Goal: Information Seeking & Learning: Learn about a topic

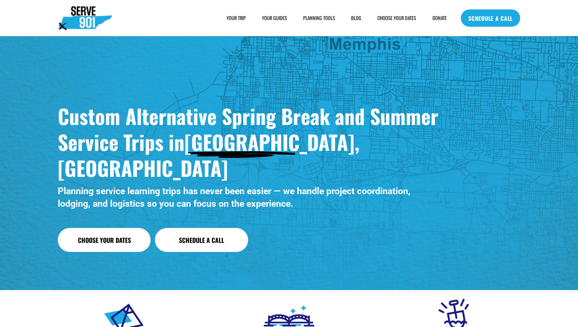
click at [277, 20] on link "YOUR GUIDES" at bounding box center [274, 18] width 25 height 8
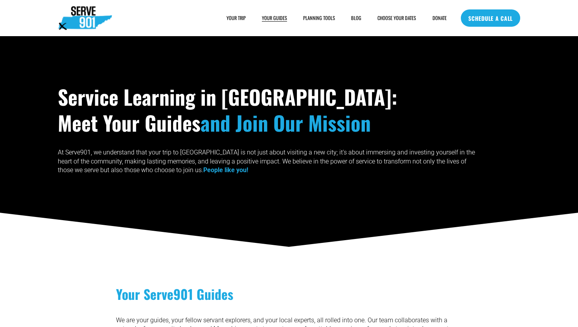
click at [0, 0] on span "SAMPLE SCHEDULE" at bounding box center [0, 0] width 0 height 0
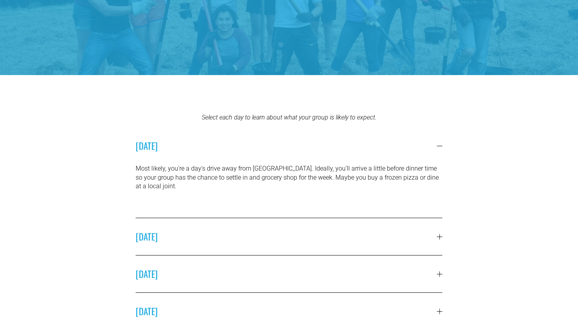
scroll to position [251, 0]
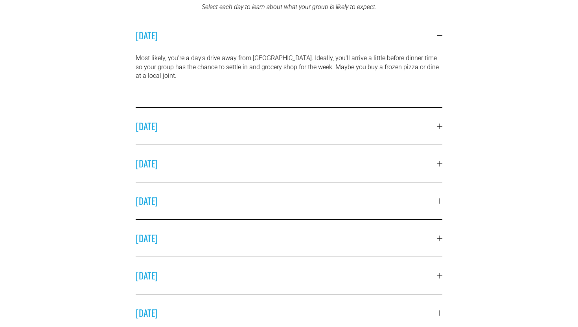
click at [292, 108] on button "SUNDAY" at bounding box center [289, 126] width 307 height 37
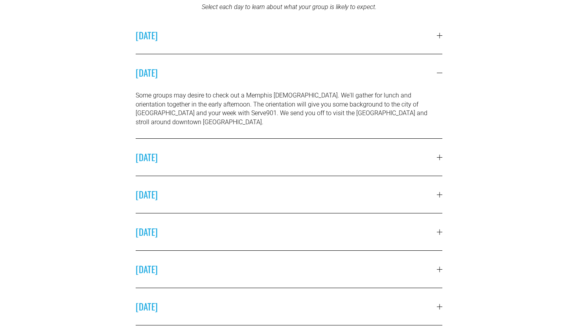
click at [255, 158] on button "MONDAY" at bounding box center [289, 157] width 307 height 37
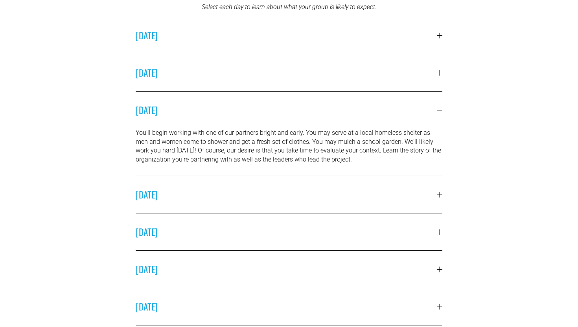
click at [246, 188] on span "TUESDAY" at bounding box center [286, 194] width 301 height 13
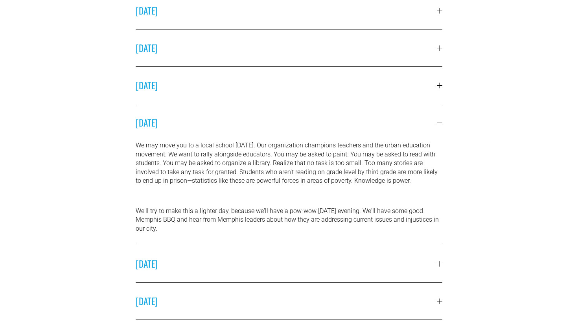
scroll to position [279, 0]
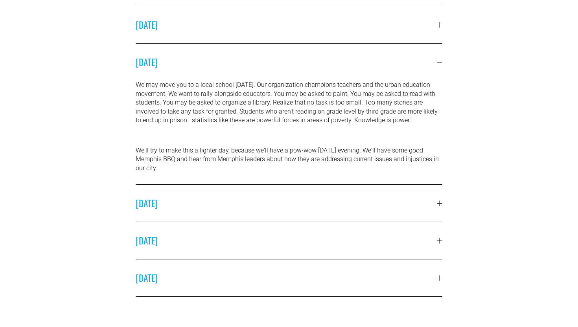
click at [243, 198] on span "WEDNESDAY" at bounding box center [286, 203] width 301 height 13
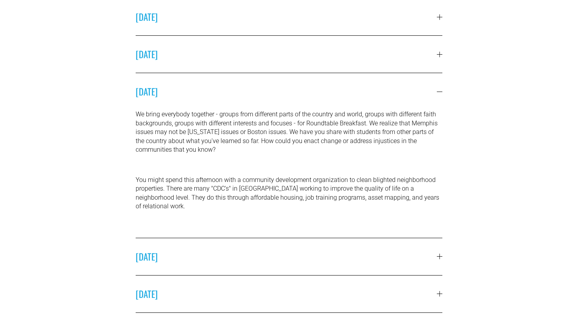
scroll to position [363, 0]
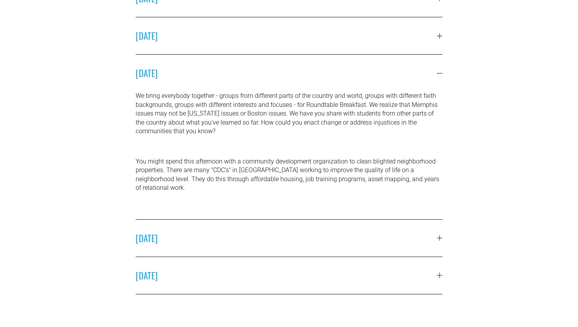
click at [239, 238] on button "THURSDAY" at bounding box center [289, 238] width 307 height 37
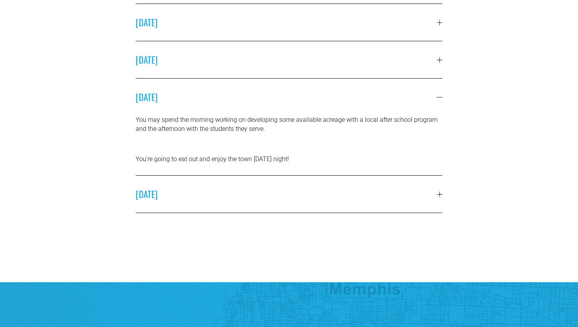
scroll to position [379, 0]
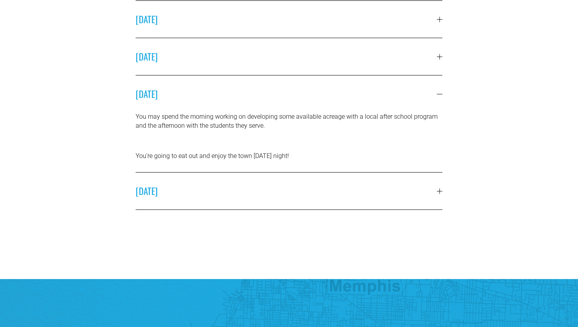
click at [245, 199] on button "FRIDAY" at bounding box center [289, 191] width 307 height 37
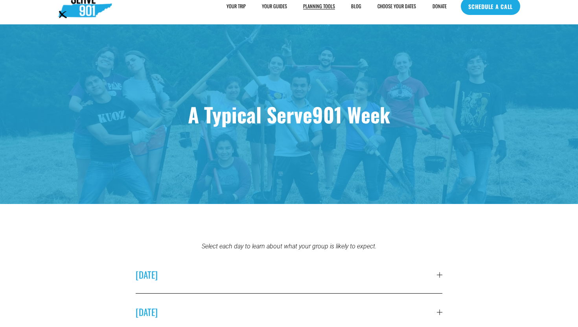
scroll to position [0, 0]
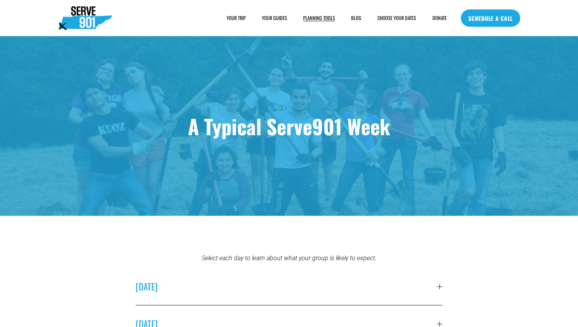
click at [0, 0] on span "HOUSING" at bounding box center [0, 0] width 0 height 0
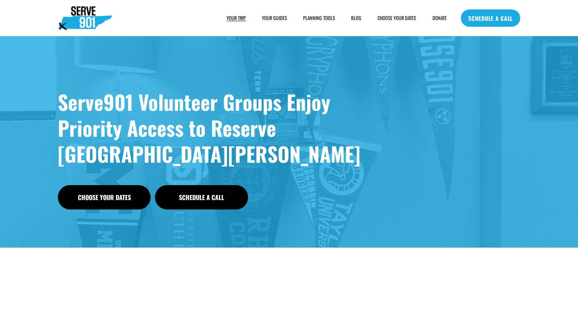
click at [0, 0] on span "FOOD" at bounding box center [0, 0] width 0 height 0
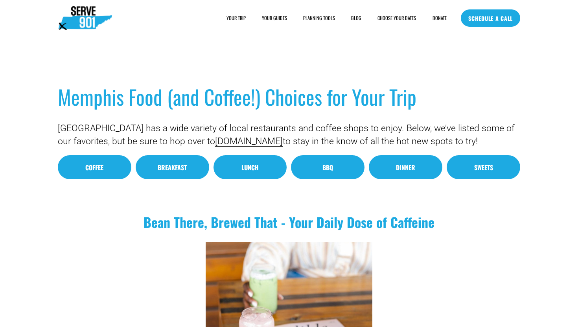
click at [0, 0] on span "FAQs" at bounding box center [0, 0] width 0 height 0
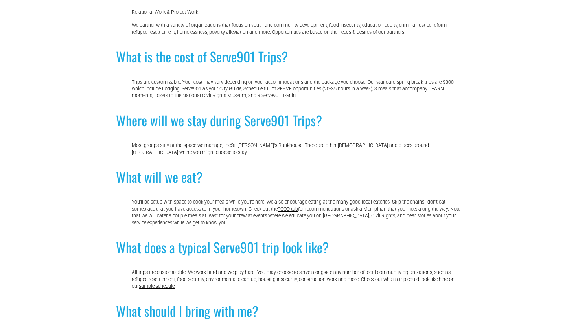
scroll to position [328, 0]
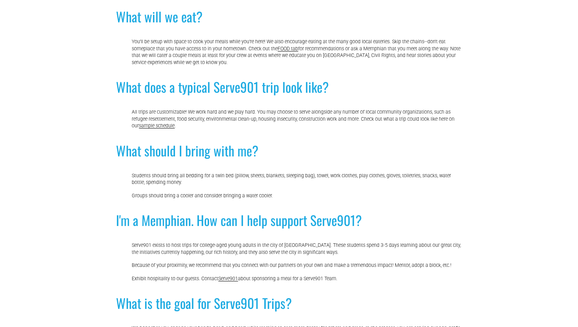
click at [167, 126] on link "sample schedule" at bounding box center [157, 126] width 36 height 6
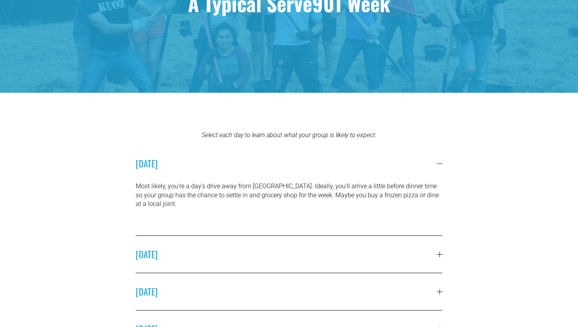
scroll to position [142, 0]
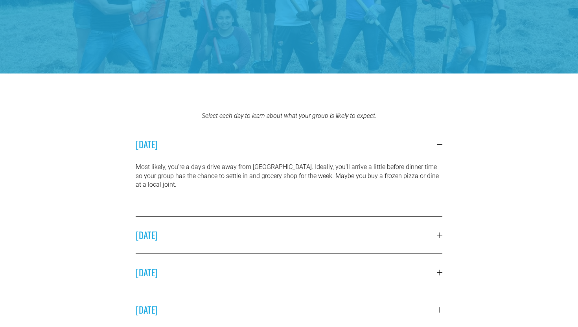
click at [228, 230] on span "[DATE]" at bounding box center [286, 234] width 301 height 13
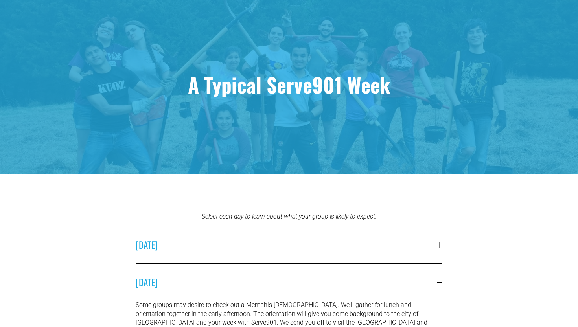
scroll to position [0, 0]
